Goal: Information Seeking & Learning: Learn about a topic

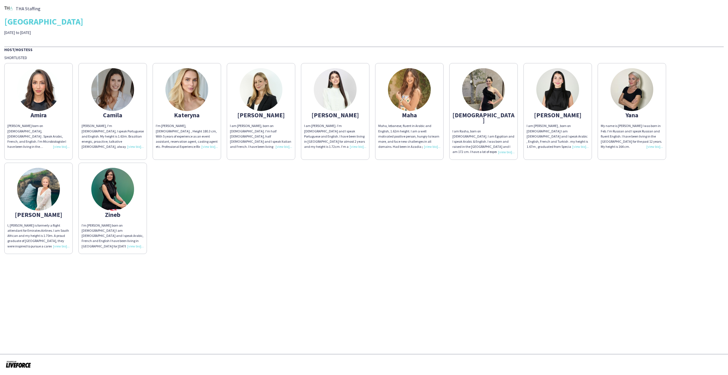
click at [40, 97] on img at bounding box center [38, 89] width 43 height 43
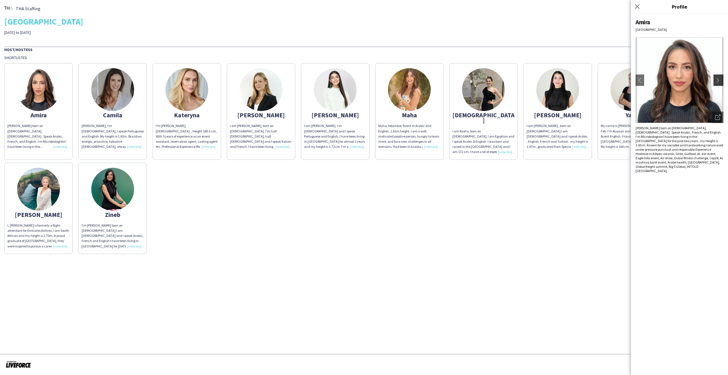
click at [722, 81] on app-icon "chevron-right" at bounding box center [719, 80] width 8 height 5
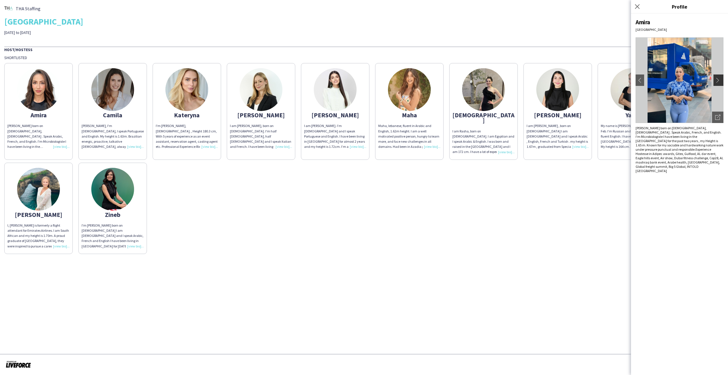
click at [718, 80] on app-icon "chevron-right" at bounding box center [719, 80] width 8 height 5
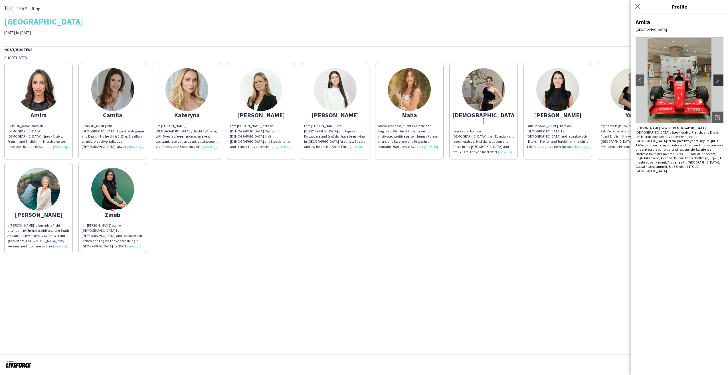
click at [718, 80] on app-icon "chevron-right" at bounding box center [719, 80] width 8 height 5
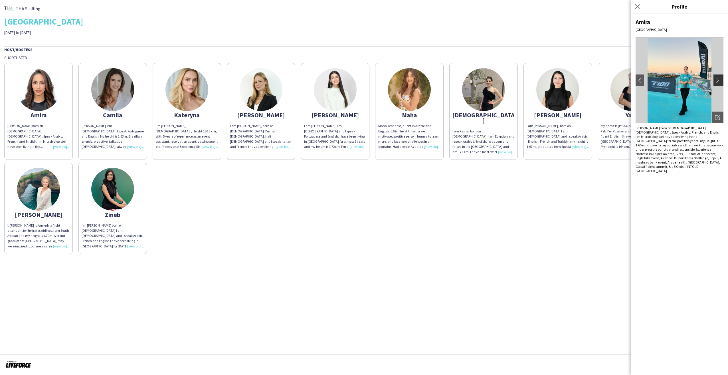
click at [718, 80] on app-icon "chevron-right" at bounding box center [719, 80] width 8 height 5
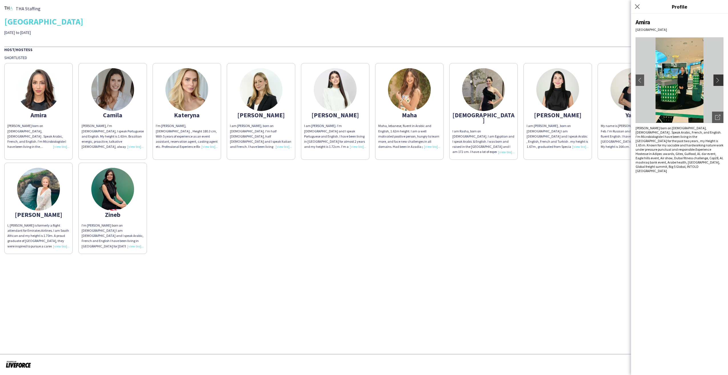
click at [718, 80] on app-icon "chevron-right" at bounding box center [719, 80] width 8 height 5
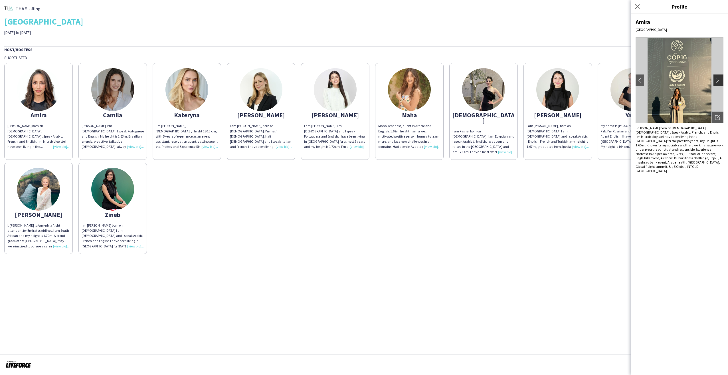
click at [718, 80] on app-icon "chevron-right" at bounding box center [719, 80] width 8 height 5
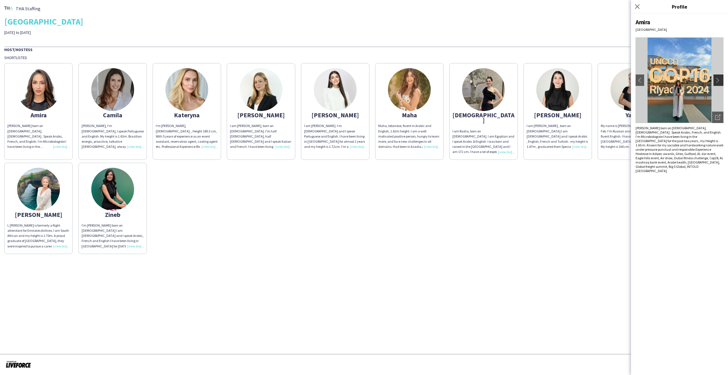
click at [718, 80] on app-icon "chevron-right" at bounding box center [719, 80] width 8 height 5
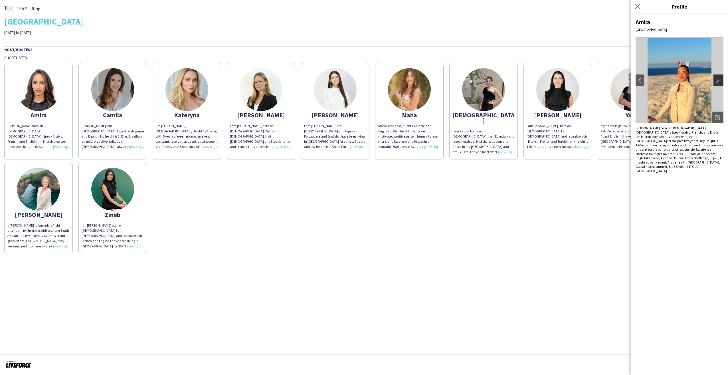
click at [718, 80] on app-icon "chevron-right" at bounding box center [719, 80] width 8 height 5
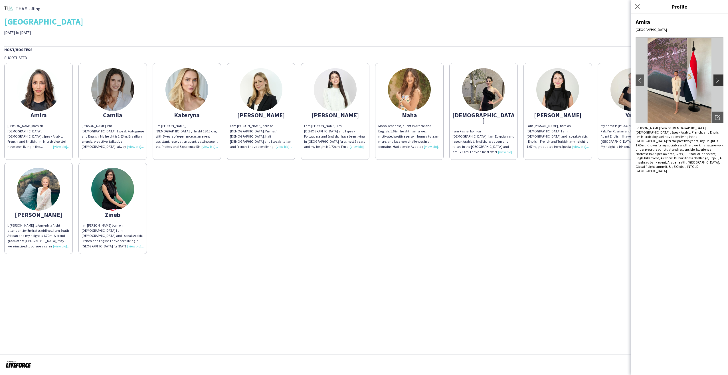
click at [718, 80] on app-icon "chevron-right" at bounding box center [719, 80] width 8 height 5
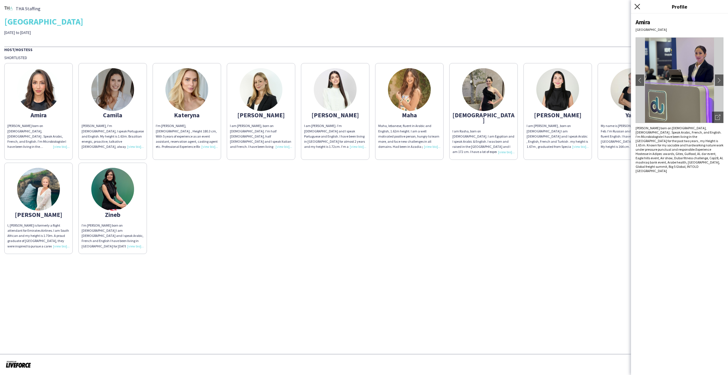
click at [637, 5] on icon "Close pop-in" at bounding box center [636, 6] width 5 height 5
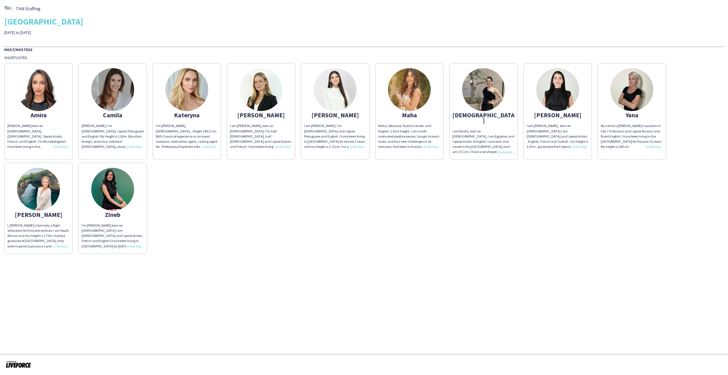
click at [111, 99] on img at bounding box center [112, 89] width 43 height 43
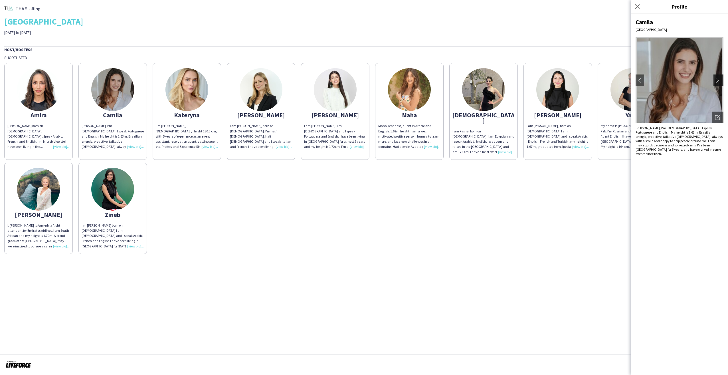
click at [717, 80] on app-icon "chevron-right" at bounding box center [719, 80] width 8 height 5
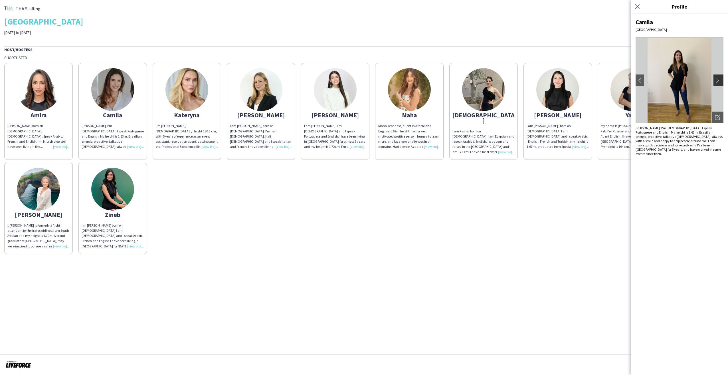
click at [717, 80] on app-icon "chevron-right" at bounding box center [719, 80] width 8 height 5
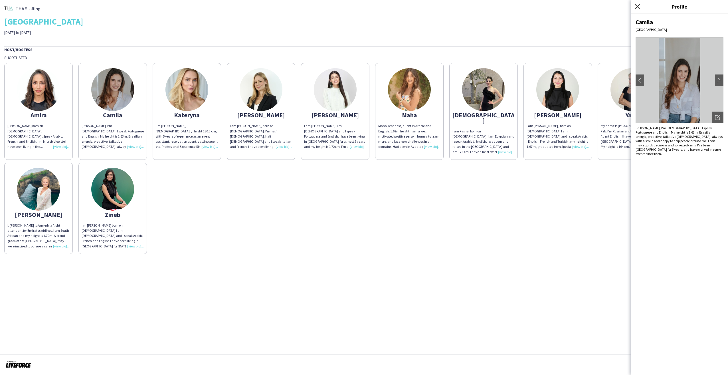
click at [637, 7] on icon "Close pop-in" at bounding box center [636, 6] width 5 height 5
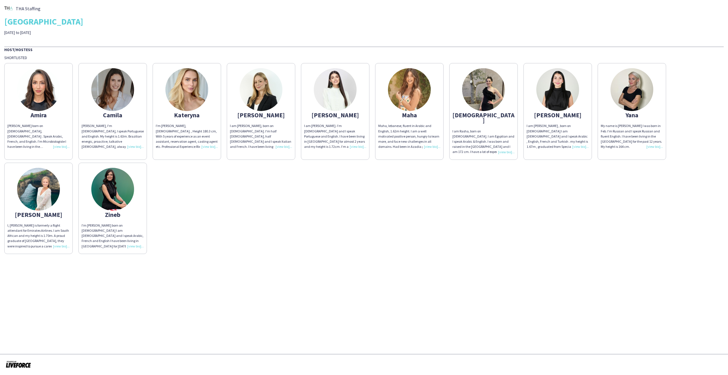
click at [188, 105] on img at bounding box center [186, 89] width 43 height 43
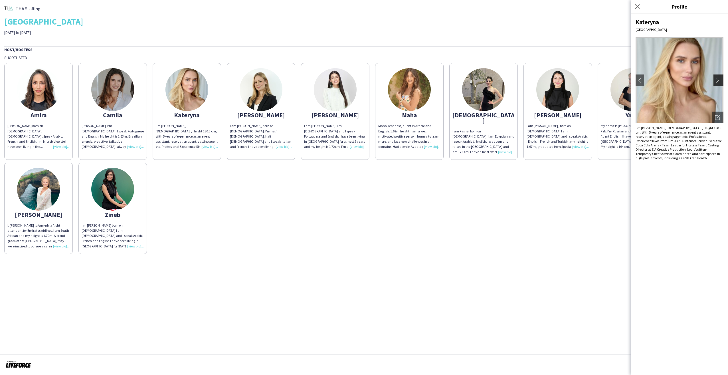
click at [717, 80] on app-icon "chevron-right" at bounding box center [719, 80] width 8 height 5
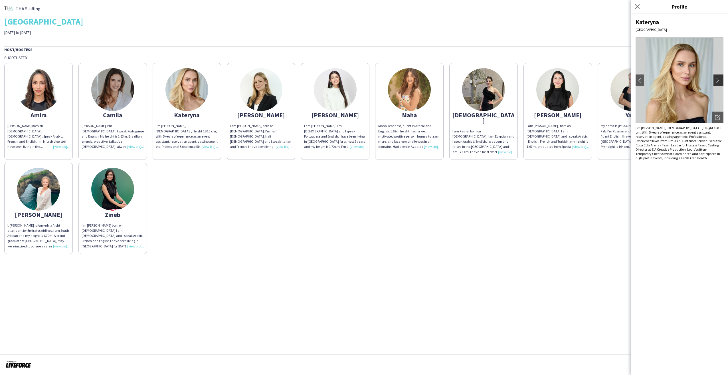
click at [716, 79] on app-icon "chevron-right" at bounding box center [719, 80] width 8 height 5
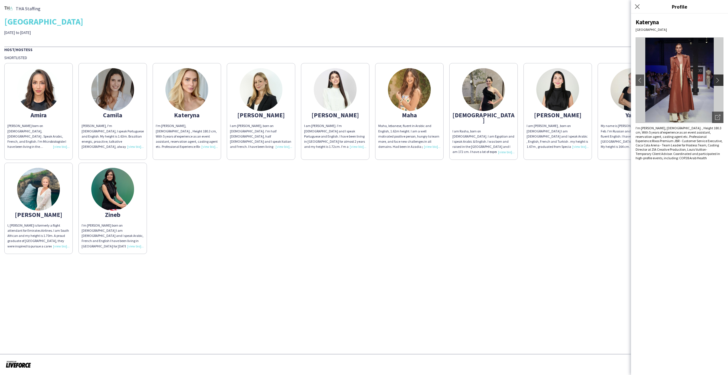
click at [716, 79] on app-icon "chevron-right" at bounding box center [719, 80] width 8 height 5
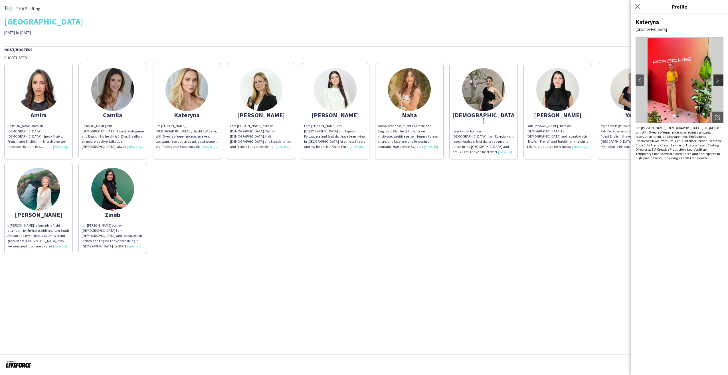
click at [716, 79] on app-icon "chevron-right" at bounding box center [719, 80] width 8 height 5
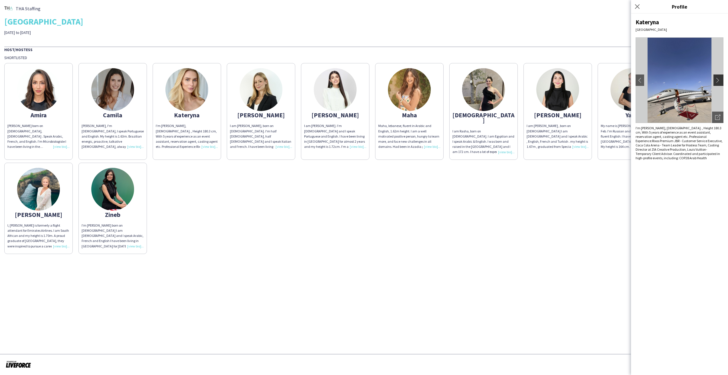
click at [716, 79] on app-icon "chevron-right" at bounding box center [719, 80] width 8 height 5
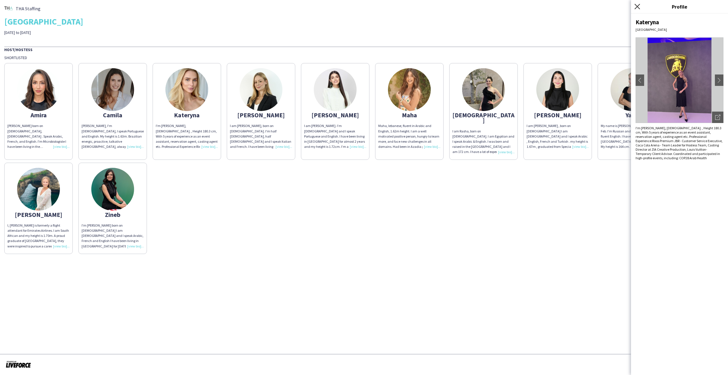
click at [635, 7] on icon "Close pop-in" at bounding box center [636, 6] width 5 height 5
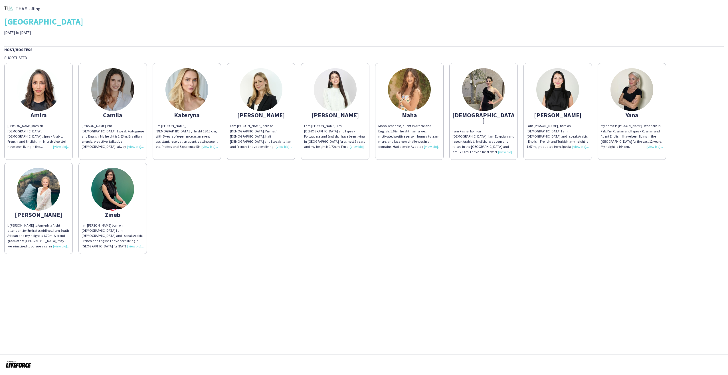
click at [265, 116] on div "[PERSON_NAME]" at bounding box center [261, 114] width 62 height 5
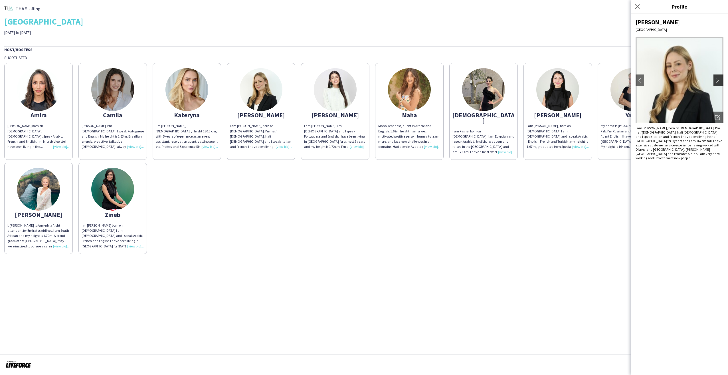
click at [721, 80] on app-icon "chevron-right" at bounding box center [719, 80] width 8 height 5
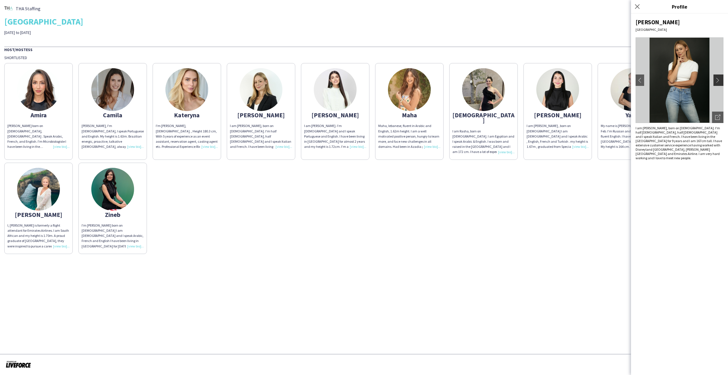
click at [718, 80] on app-icon "chevron-right" at bounding box center [719, 80] width 8 height 5
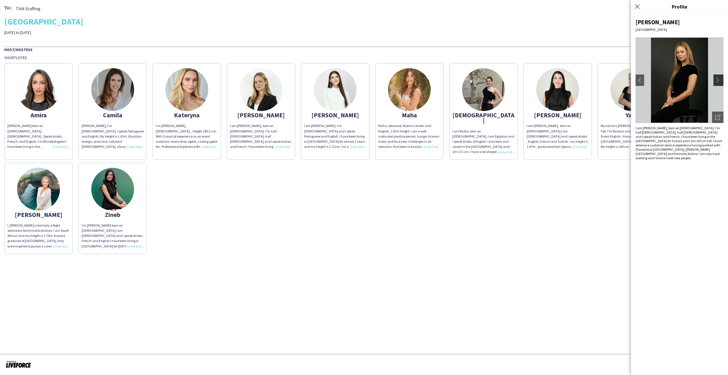
click at [718, 80] on app-icon "chevron-right" at bounding box center [719, 80] width 8 height 5
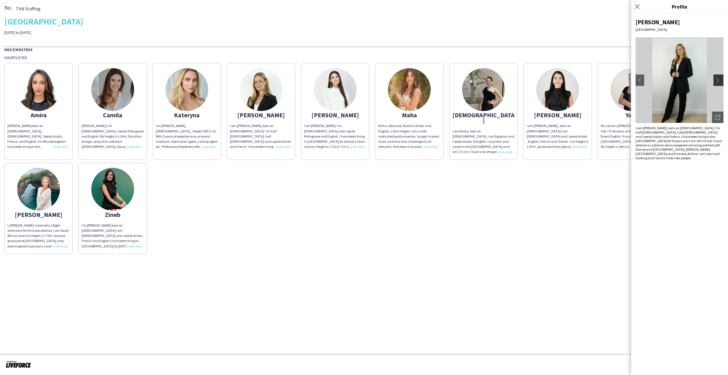
click at [718, 80] on app-icon "chevron-right" at bounding box center [719, 80] width 8 height 5
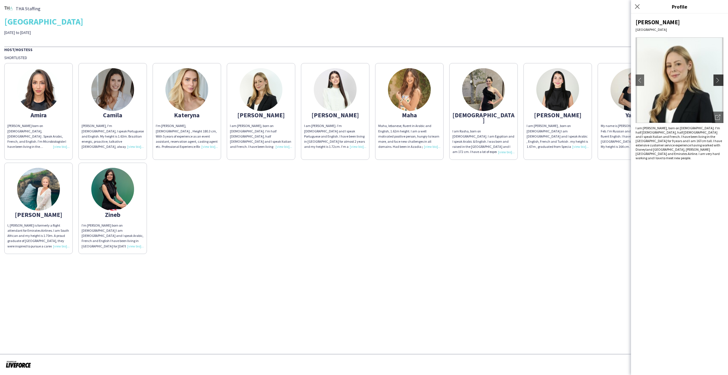
click at [718, 80] on app-icon "chevron-right" at bounding box center [719, 80] width 8 height 5
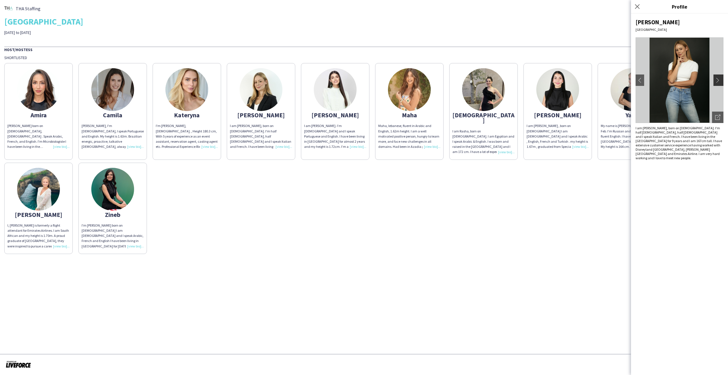
click at [718, 80] on app-icon "chevron-right" at bounding box center [719, 80] width 8 height 5
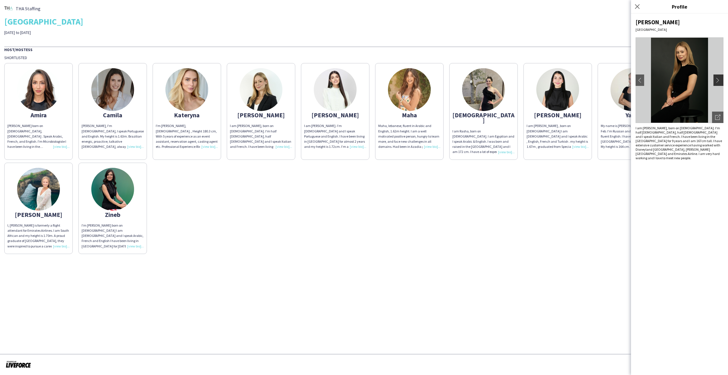
click at [718, 80] on app-icon "chevron-right" at bounding box center [719, 80] width 8 height 5
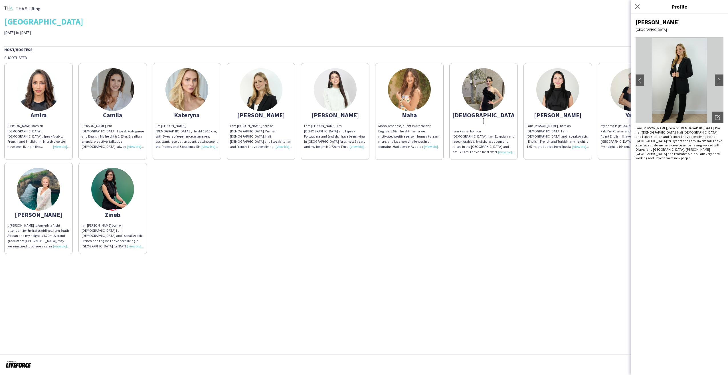
drag, startPoint x: 636, startPoint y: 7, endPoint x: 629, endPoint y: 18, distance: 12.9
click at [637, 7] on icon at bounding box center [637, 6] width 5 height 5
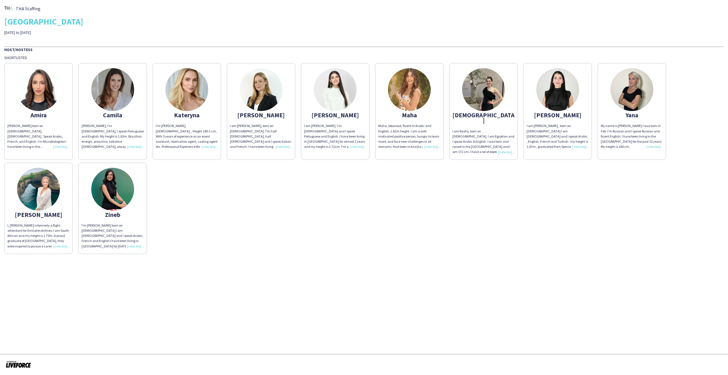
click at [337, 107] on img at bounding box center [335, 89] width 43 height 43
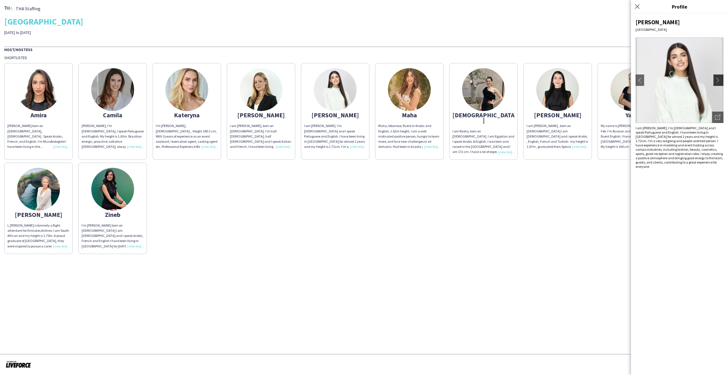
click at [718, 79] on app-icon "chevron-right" at bounding box center [719, 80] width 8 height 5
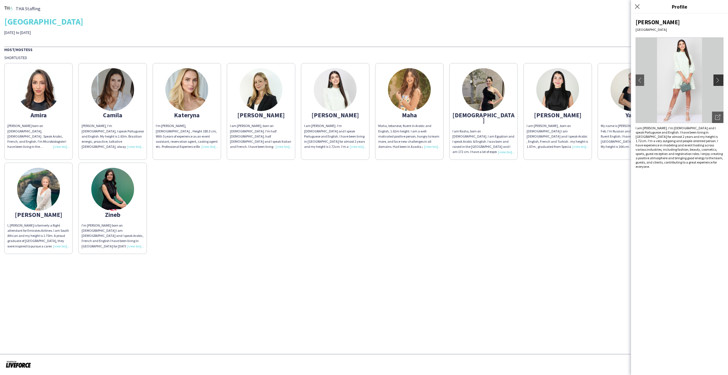
click at [718, 79] on app-icon "chevron-right" at bounding box center [719, 80] width 8 height 5
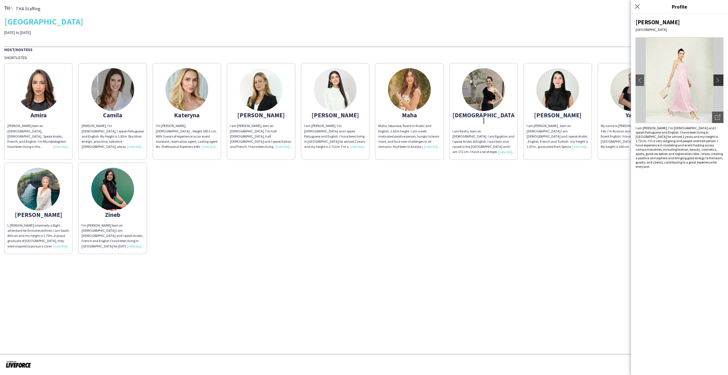
click at [718, 79] on app-icon "chevron-right" at bounding box center [719, 80] width 8 height 5
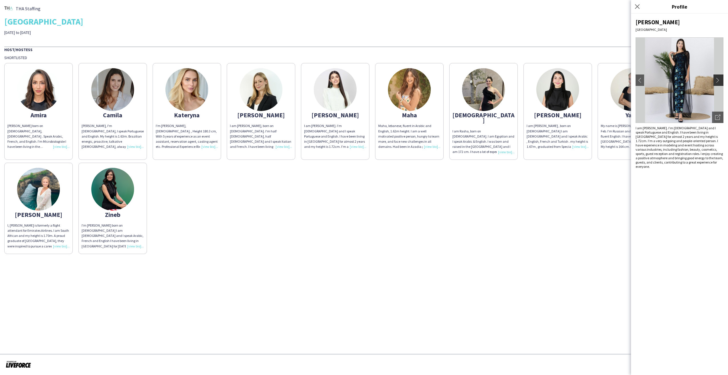
click at [718, 79] on app-icon "chevron-right" at bounding box center [719, 80] width 8 height 5
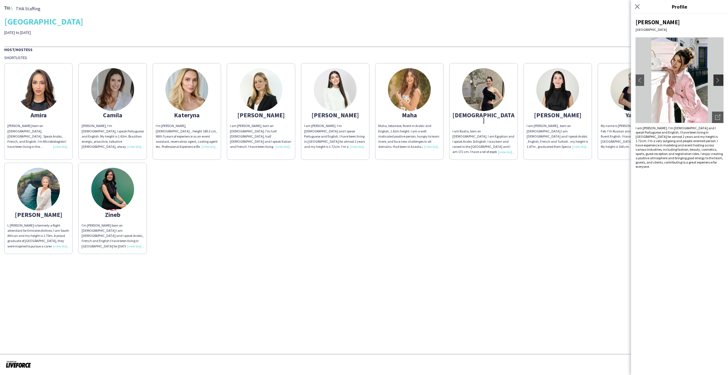
click at [718, 79] on app-icon "chevron-right" at bounding box center [719, 80] width 8 height 5
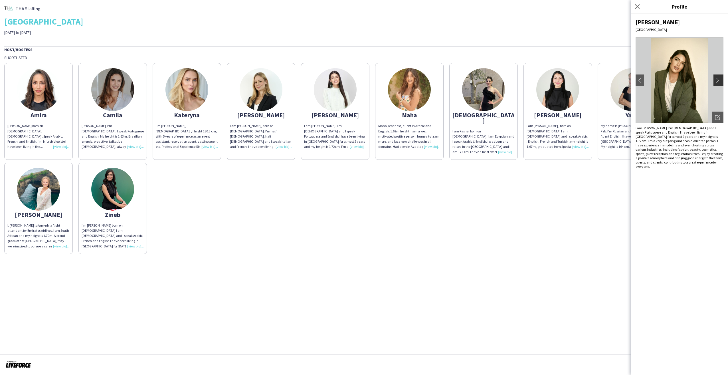
click at [718, 79] on app-icon "chevron-right" at bounding box center [719, 80] width 8 height 5
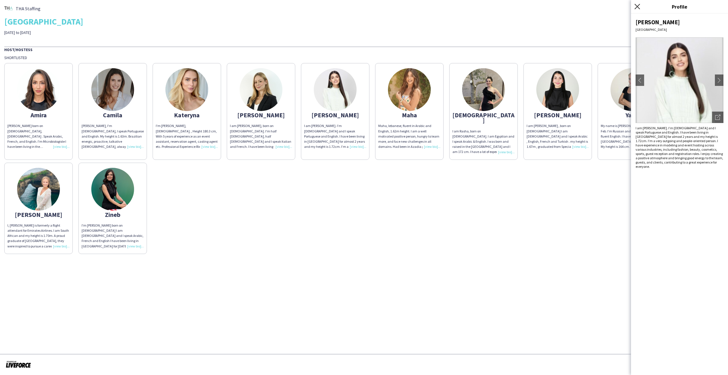
click at [635, 6] on icon "Close pop-in" at bounding box center [636, 6] width 5 height 5
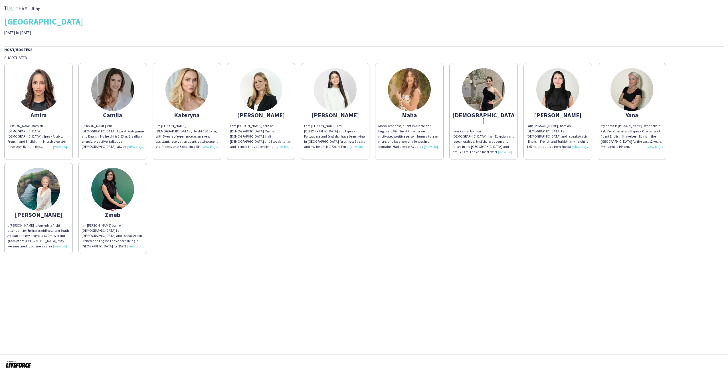
click at [407, 102] on img at bounding box center [409, 89] width 43 height 43
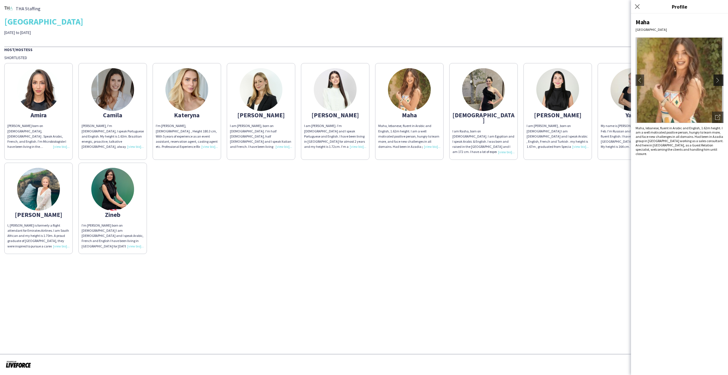
click at [717, 79] on app-icon "chevron-right" at bounding box center [719, 80] width 8 height 5
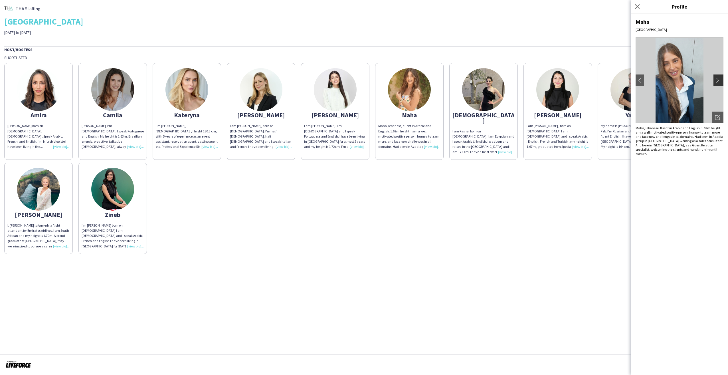
click at [717, 79] on app-icon "chevron-right" at bounding box center [719, 80] width 8 height 5
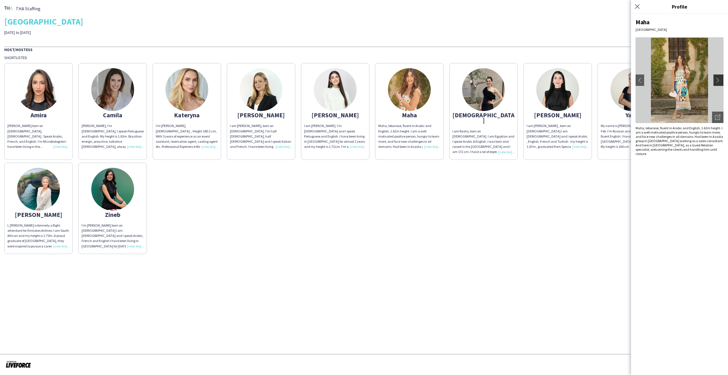
click at [717, 79] on app-icon "chevron-right" at bounding box center [719, 80] width 8 height 5
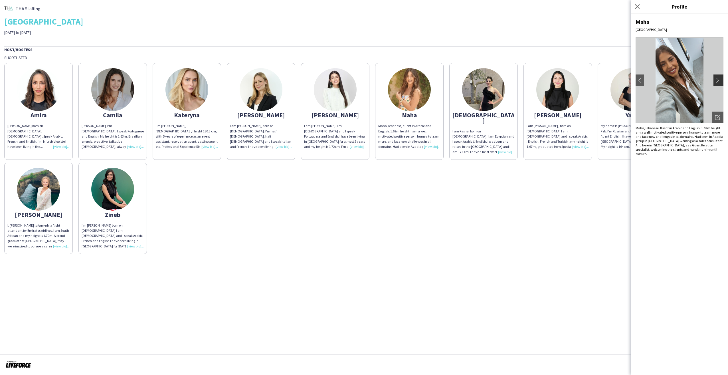
click at [717, 79] on app-icon "chevron-right" at bounding box center [719, 80] width 8 height 5
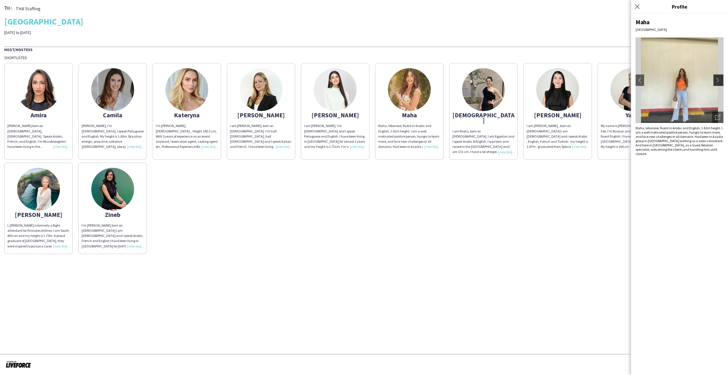
click at [717, 79] on app-icon "chevron-right" at bounding box center [719, 80] width 8 height 5
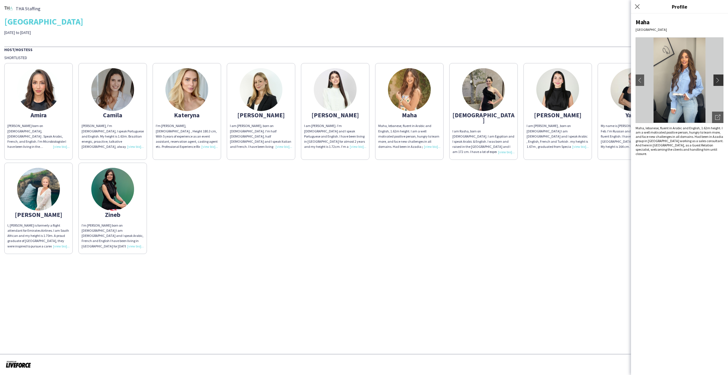
click at [717, 79] on app-icon "chevron-right" at bounding box center [719, 80] width 8 height 5
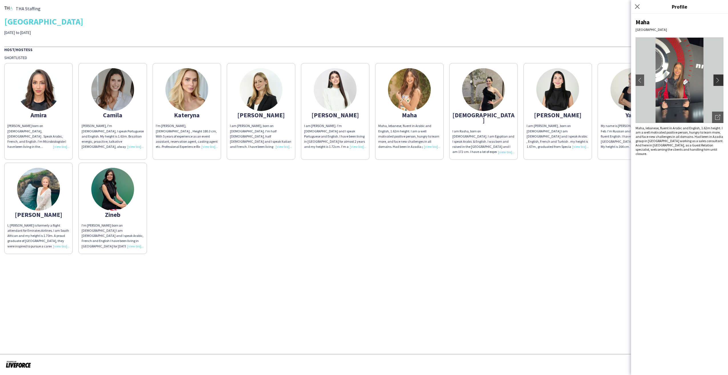
click at [717, 79] on app-icon "chevron-right" at bounding box center [719, 80] width 8 height 5
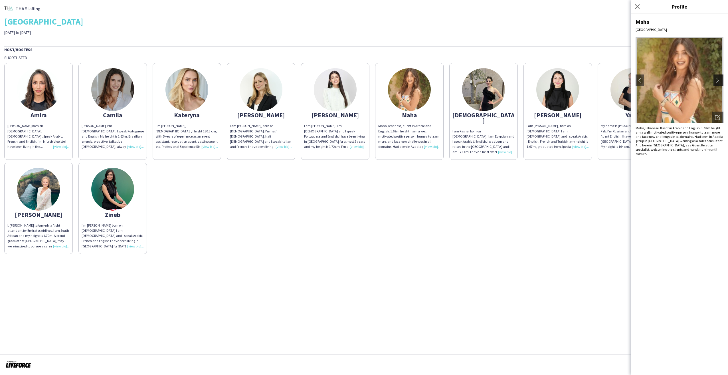
click at [717, 79] on app-icon "chevron-right" at bounding box center [719, 80] width 8 height 5
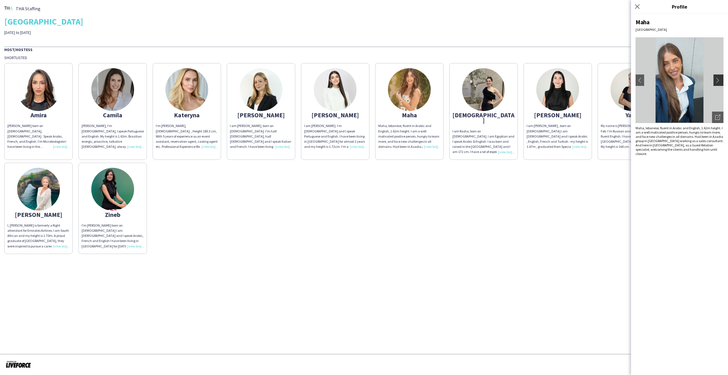
click at [717, 79] on app-icon "chevron-right" at bounding box center [719, 80] width 8 height 5
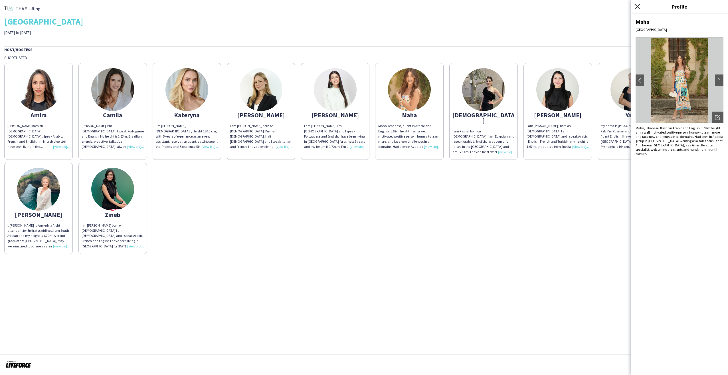
click at [636, 5] on icon "Close pop-in" at bounding box center [636, 6] width 5 height 5
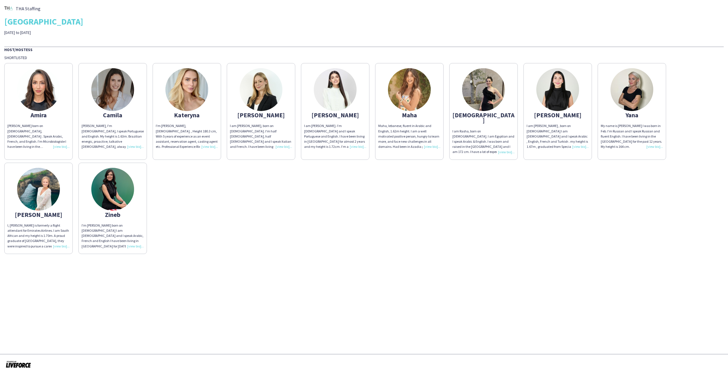
click at [486, 109] on img at bounding box center [483, 89] width 43 height 43
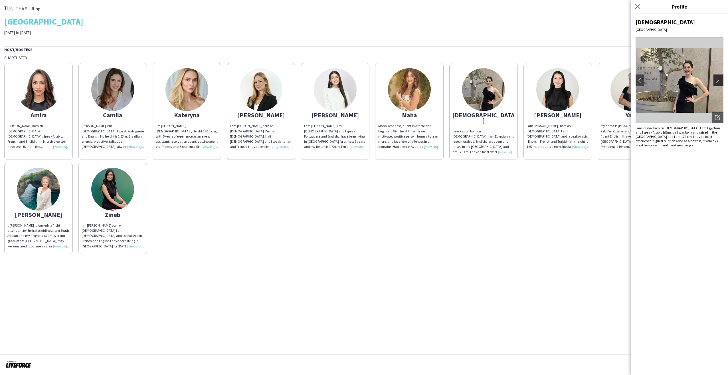
click at [717, 78] on app-icon "chevron-right" at bounding box center [719, 80] width 8 height 5
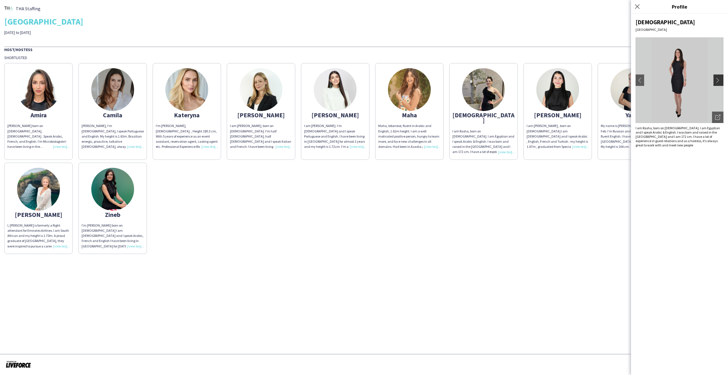
click at [717, 78] on app-icon "chevron-right" at bounding box center [719, 80] width 8 height 5
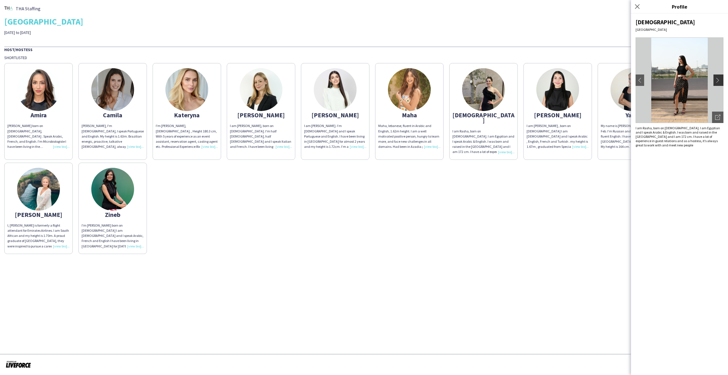
click at [717, 79] on app-icon "chevron-right" at bounding box center [719, 80] width 8 height 5
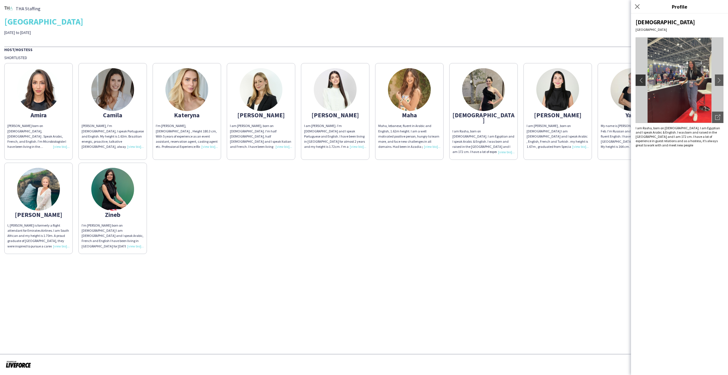
click at [637, 80] on app-icon "chevron-left" at bounding box center [640, 80] width 8 height 5
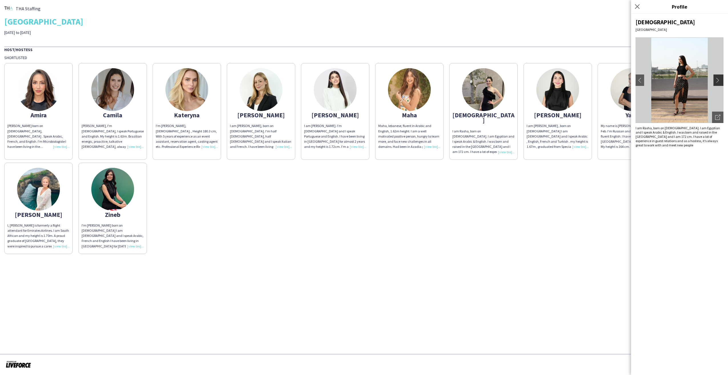
click at [718, 78] on app-icon "chevron-right" at bounding box center [719, 80] width 8 height 5
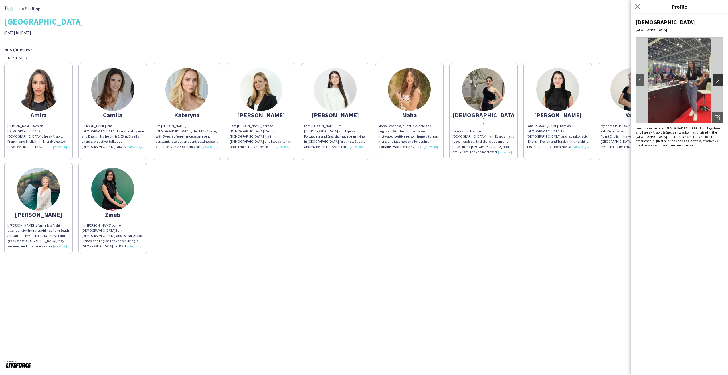
click at [716, 78] on app-icon "chevron-right" at bounding box center [719, 80] width 8 height 5
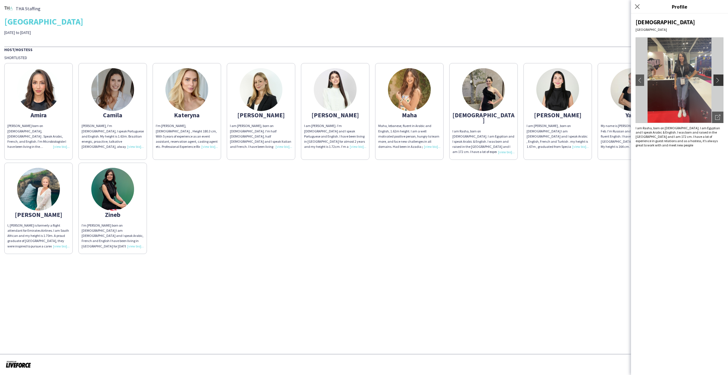
click at [716, 78] on app-icon "chevron-right" at bounding box center [719, 80] width 8 height 5
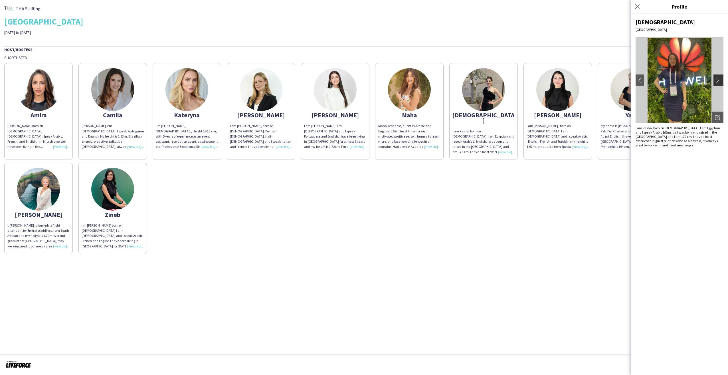
click at [716, 78] on app-icon "chevron-right" at bounding box center [719, 80] width 8 height 5
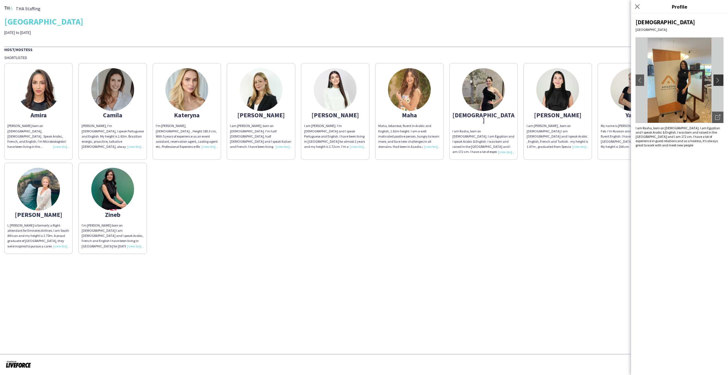
click at [715, 78] on app-icon "chevron-right" at bounding box center [719, 80] width 8 height 5
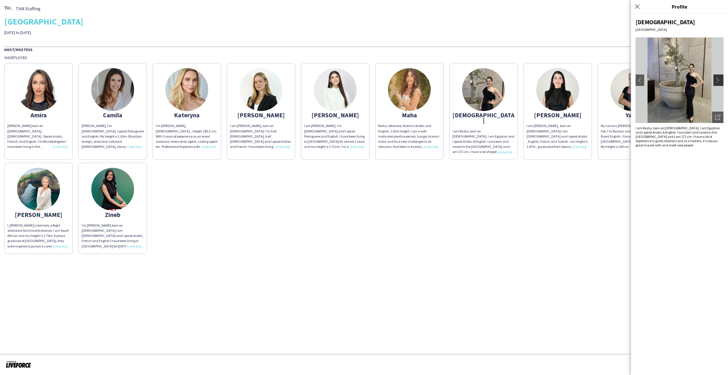
click at [715, 78] on app-icon "chevron-right" at bounding box center [719, 80] width 8 height 5
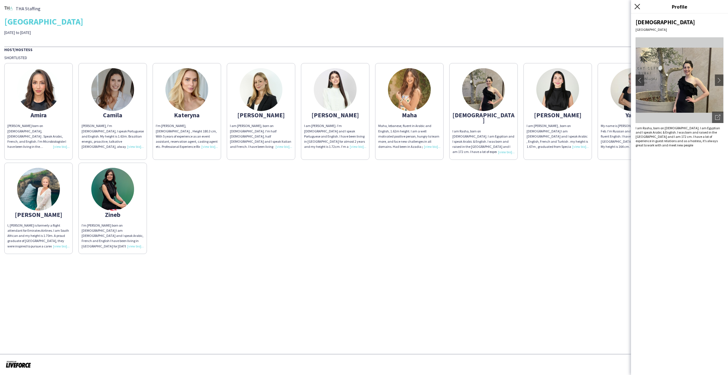
click at [637, 8] on icon "Close pop-in" at bounding box center [636, 6] width 5 height 5
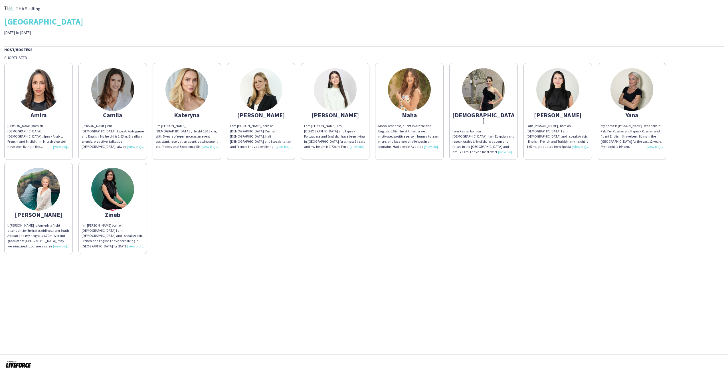
click at [565, 116] on div "[PERSON_NAME]" at bounding box center [557, 114] width 62 height 5
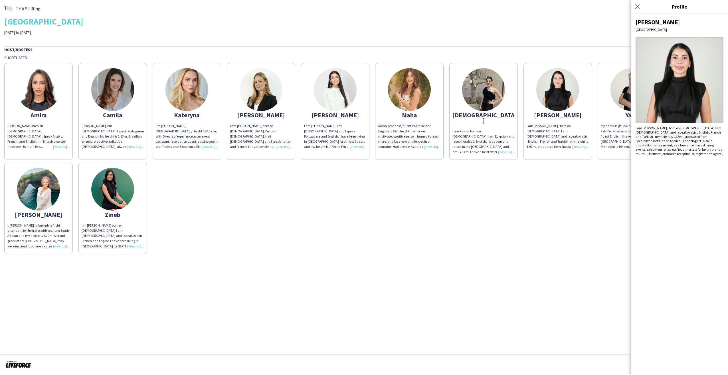
click at [623, 190] on div "[PERSON_NAME] [PERSON_NAME] born on [DEMOGRAPHIC_DATA], [DEMOGRAPHIC_DATA] . Sp…" at bounding box center [363, 157] width 719 height 194
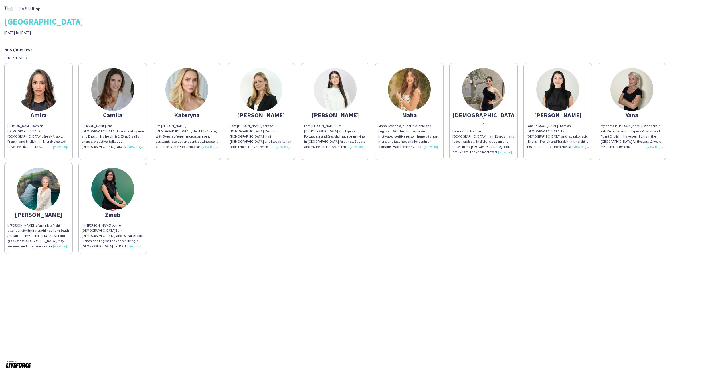
click at [632, 100] on img at bounding box center [631, 89] width 43 height 43
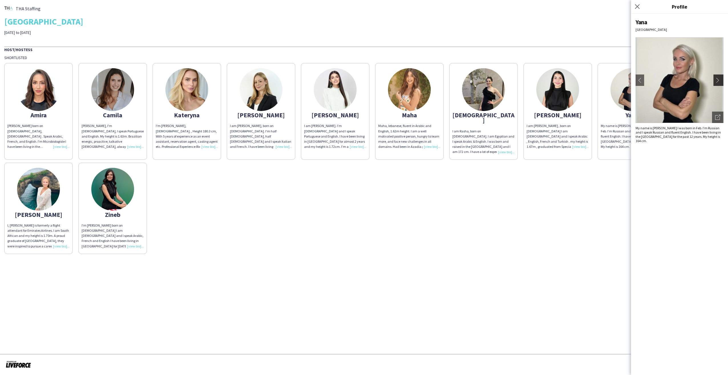
click at [717, 77] on button "chevron-right" at bounding box center [718, 79] width 11 height 11
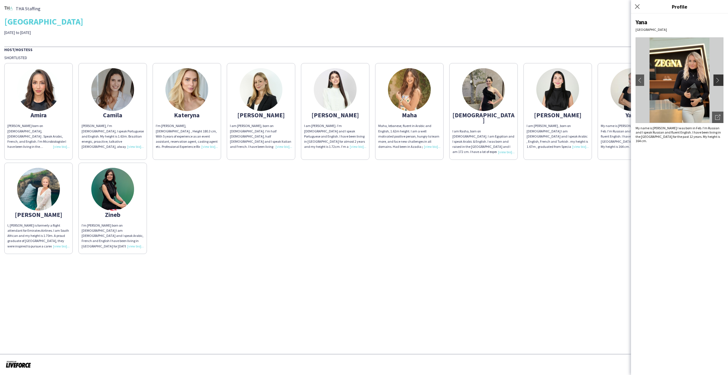
click at [717, 77] on button "chevron-right" at bounding box center [718, 79] width 11 height 11
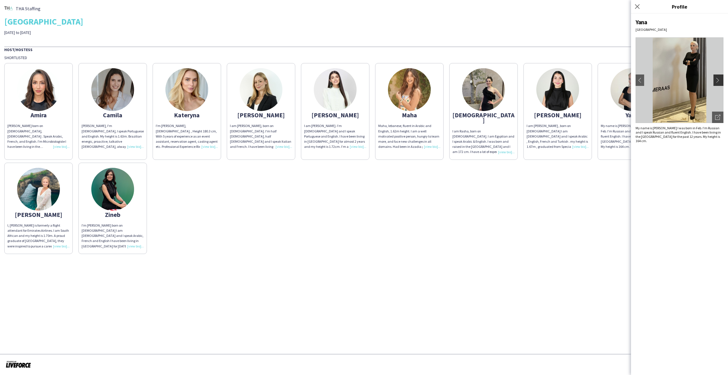
click at [717, 77] on button "chevron-right" at bounding box center [718, 79] width 11 height 11
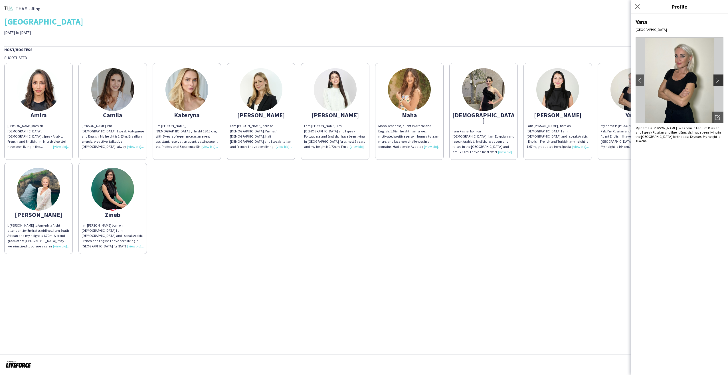
click at [717, 77] on button "chevron-right" at bounding box center [718, 79] width 11 height 11
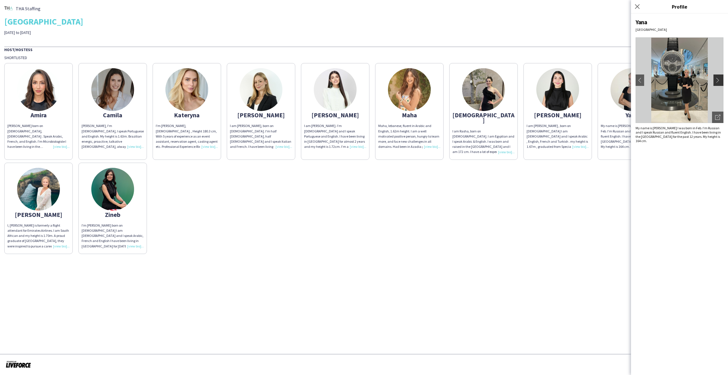
click at [717, 77] on button "chevron-right" at bounding box center [718, 79] width 11 height 11
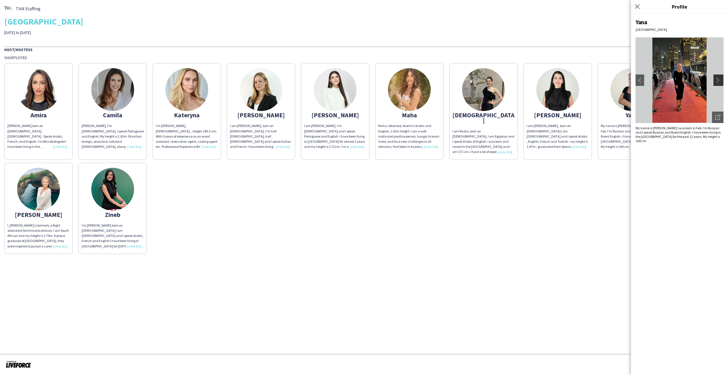
click at [717, 77] on button "chevron-right" at bounding box center [718, 79] width 11 height 11
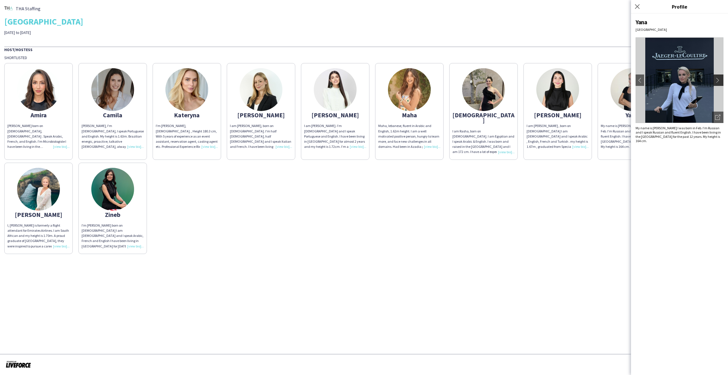
click at [717, 77] on button "chevron-right" at bounding box center [718, 79] width 11 height 11
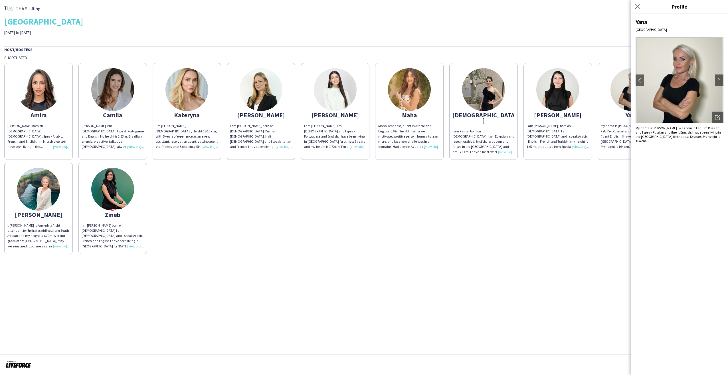
click at [632, 5] on div "Close pop-in" at bounding box center [638, 6] width 14 height 13
click at [637, 7] on icon at bounding box center [636, 6] width 5 height 5
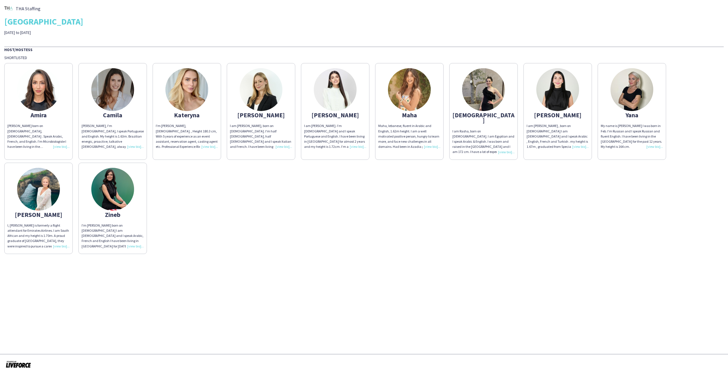
click at [46, 190] on img at bounding box center [38, 189] width 43 height 43
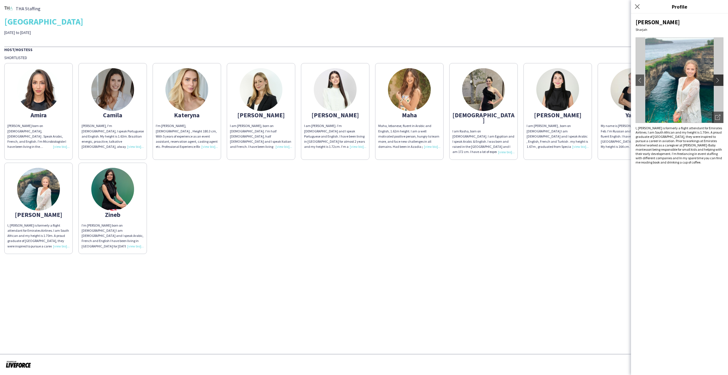
click at [718, 79] on app-icon "chevron-right" at bounding box center [719, 80] width 8 height 5
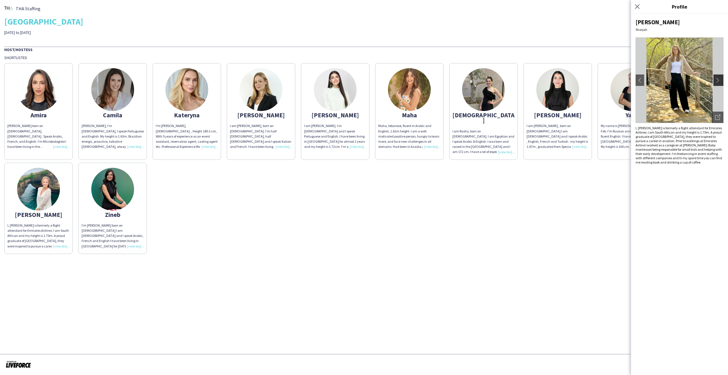
click at [717, 80] on app-icon "chevron-right" at bounding box center [719, 80] width 8 height 5
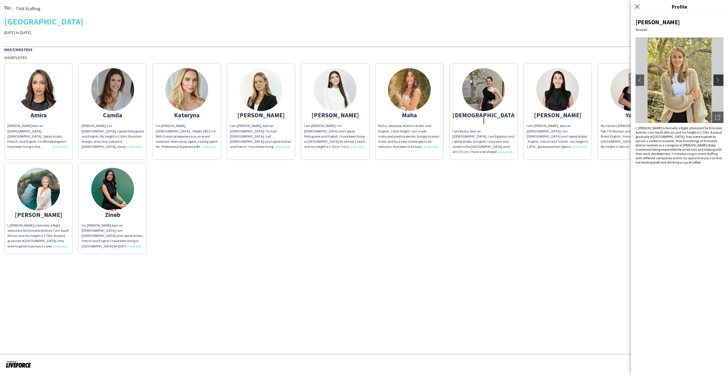
click at [717, 80] on app-icon "chevron-right" at bounding box center [719, 80] width 8 height 5
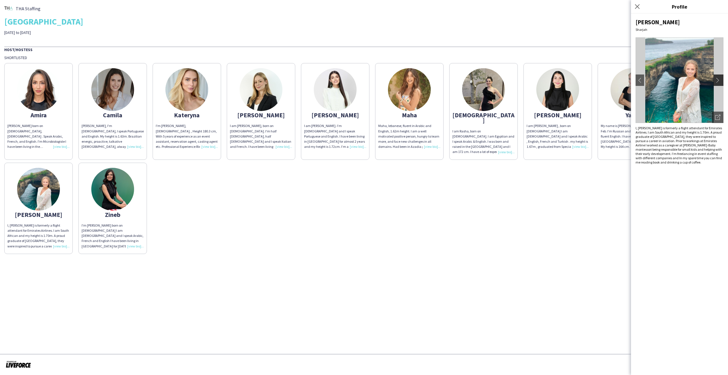
click at [717, 80] on app-icon "chevron-right" at bounding box center [719, 80] width 8 height 5
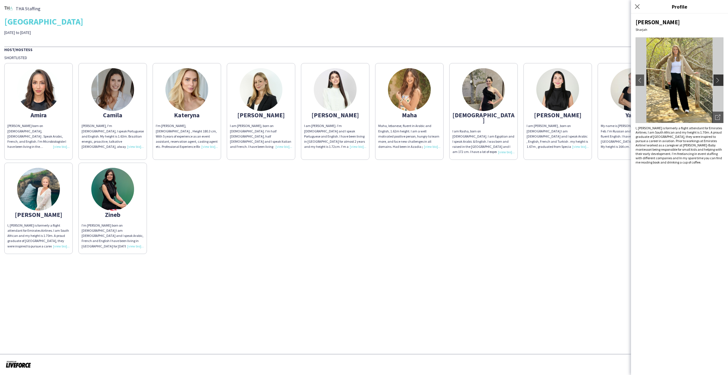
click at [717, 80] on app-icon "chevron-right" at bounding box center [719, 80] width 8 height 5
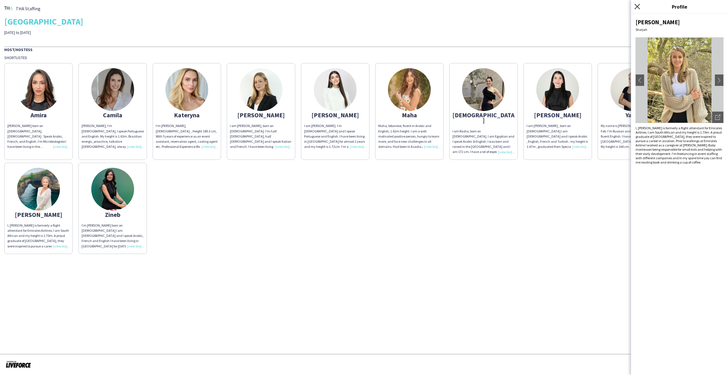
click at [636, 6] on icon at bounding box center [636, 6] width 5 height 5
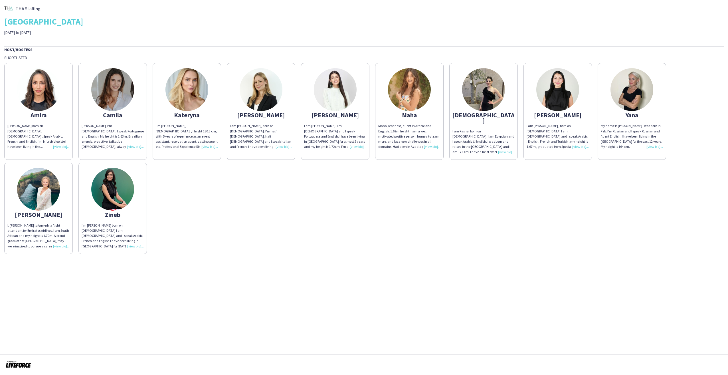
click at [115, 179] on img at bounding box center [112, 189] width 43 height 43
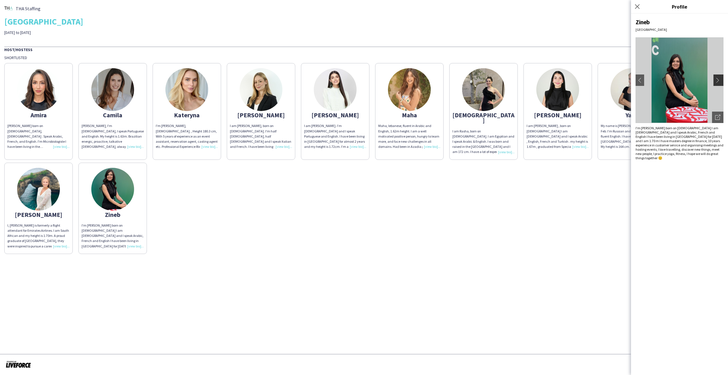
click at [717, 80] on app-icon "chevron-right" at bounding box center [719, 80] width 8 height 5
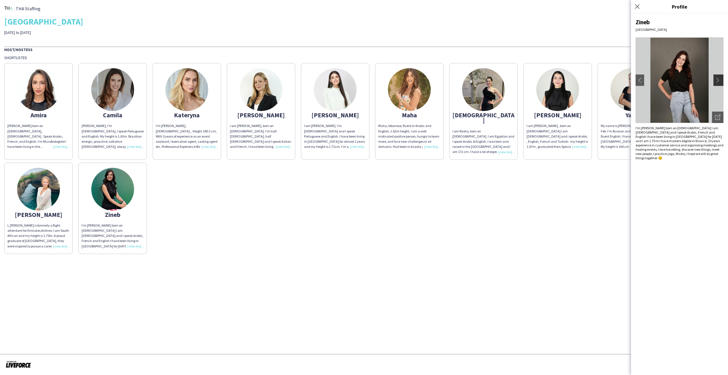
click at [717, 80] on app-icon "chevron-right" at bounding box center [719, 80] width 8 height 5
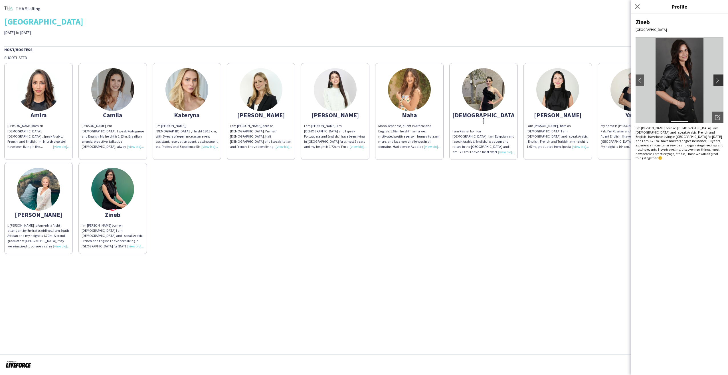
click at [717, 80] on app-icon "chevron-right" at bounding box center [719, 80] width 8 height 5
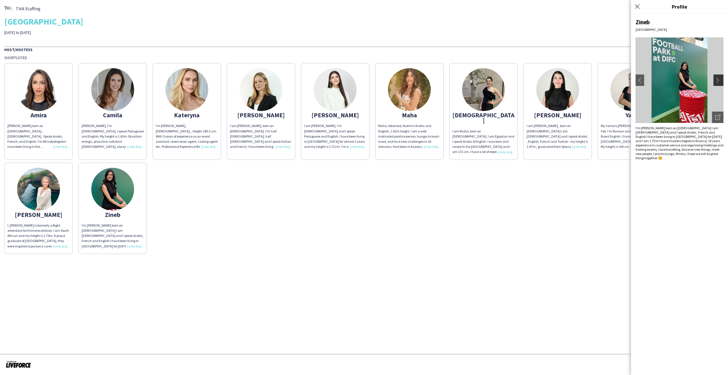
click at [717, 80] on app-icon "chevron-right" at bounding box center [719, 80] width 8 height 5
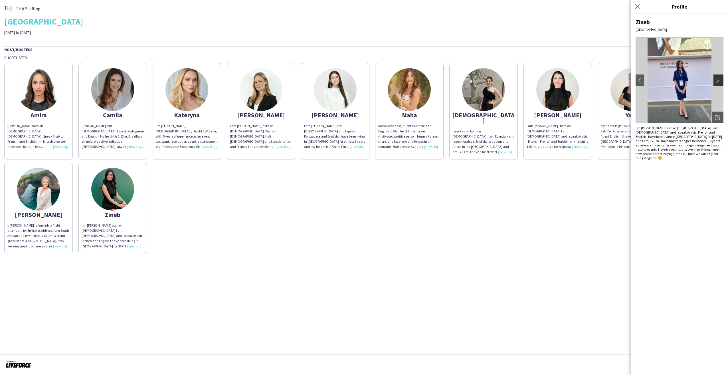
click at [717, 80] on app-icon "chevron-right" at bounding box center [719, 80] width 8 height 5
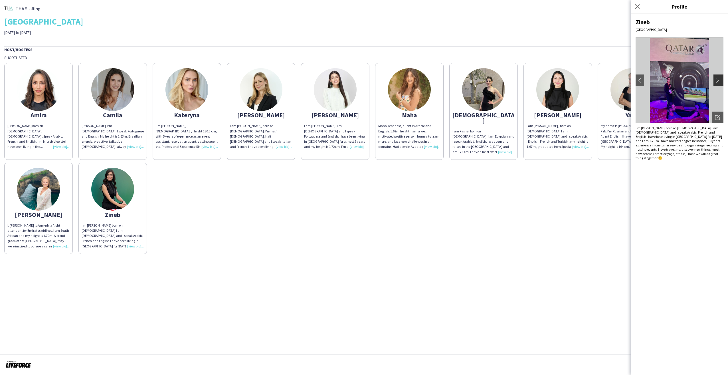
click at [717, 80] on app-icon "chevron-right" at bounding box center [719, 80] width 8 height 5
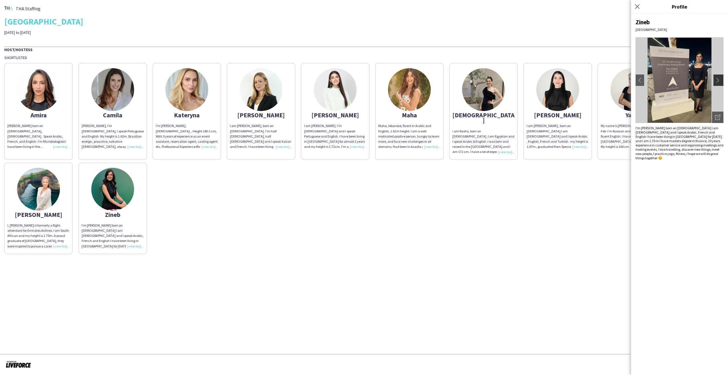
click at [716, 80] on app-icon "chevron-right" at bounding box center [719, 80] width 8 height 5
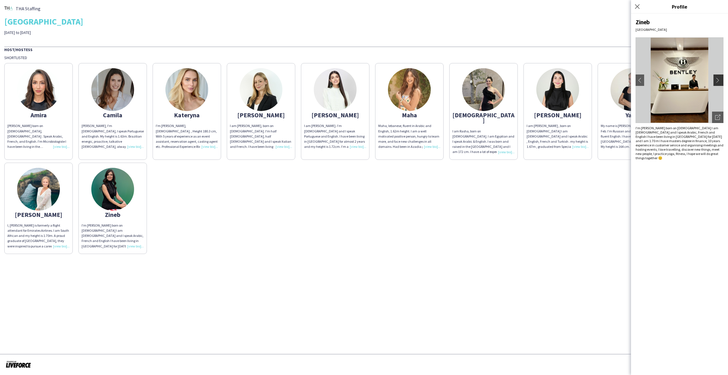
click at [718, 81] on app-icon "chevron-right" at bounding box center [719, 80] width 8 height 5
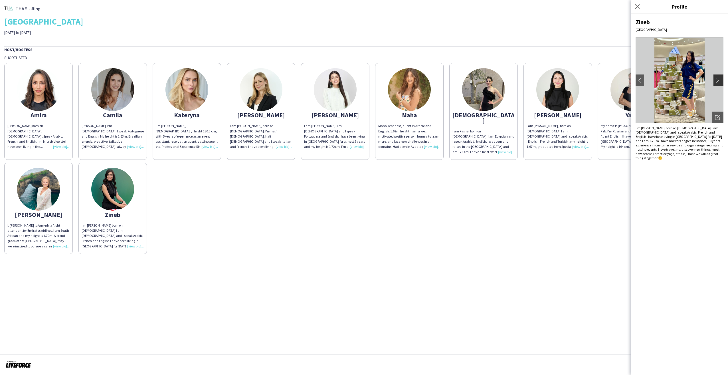
click at [718, 81] on app-icon "chevron-right" at bounding box center [719, 80] width 8 height 5
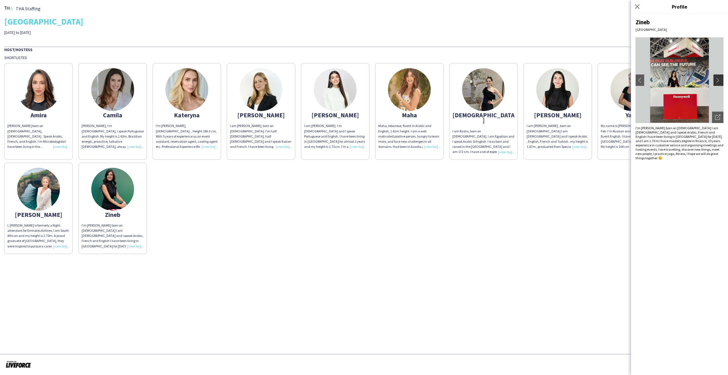
click at [718, 81] on app-icon "chevron-right" at bounding box center [719, 80] width 8 height 5
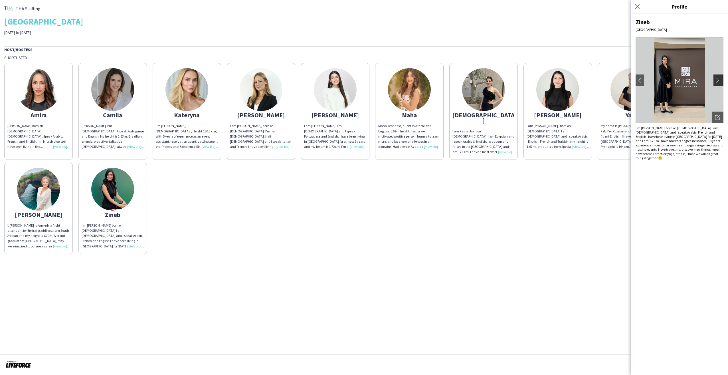
click at [718, 81] on app-icon "chevron-right" at bounding box center [719, 80] width 8 height 5
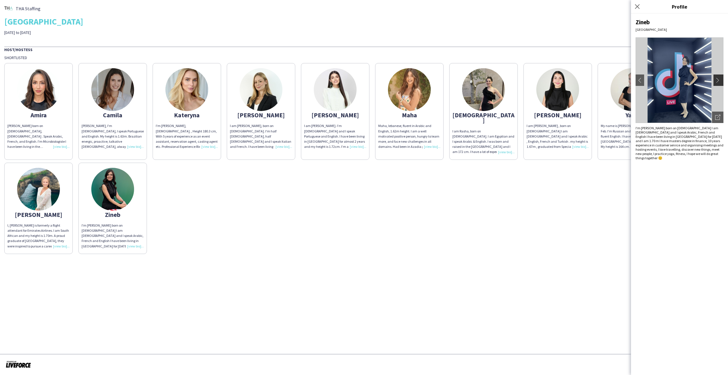
click at [718, 81] on app-icon "chevron-right" at bounding box center [719, 80] width 8 height 5
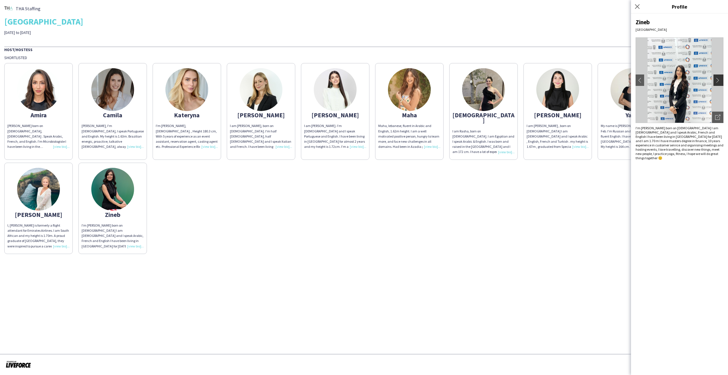
click at [718, 81] on app-icon "chevron-right" at bounding box center [719, 80] width 8 height 5
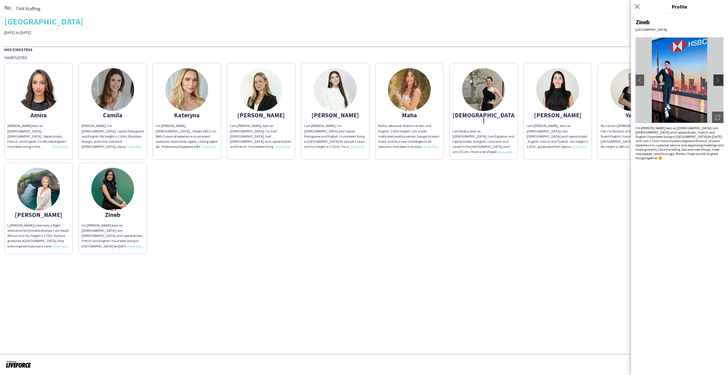
click at [718, 81] on app-icon "chevron-right" at bounding box center [719, 80] width 8 height 5
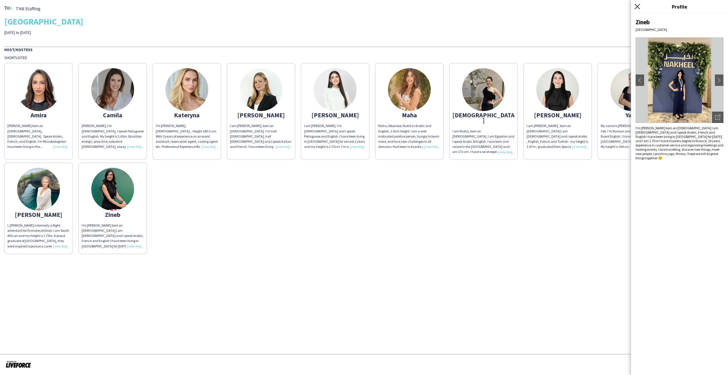
click at [634, 5] on icon "Close pop-in" at bounding box center [636, 6] width 5 height 5
